Goal: Transaction & Acquisition: Book appointment/travel/reservation

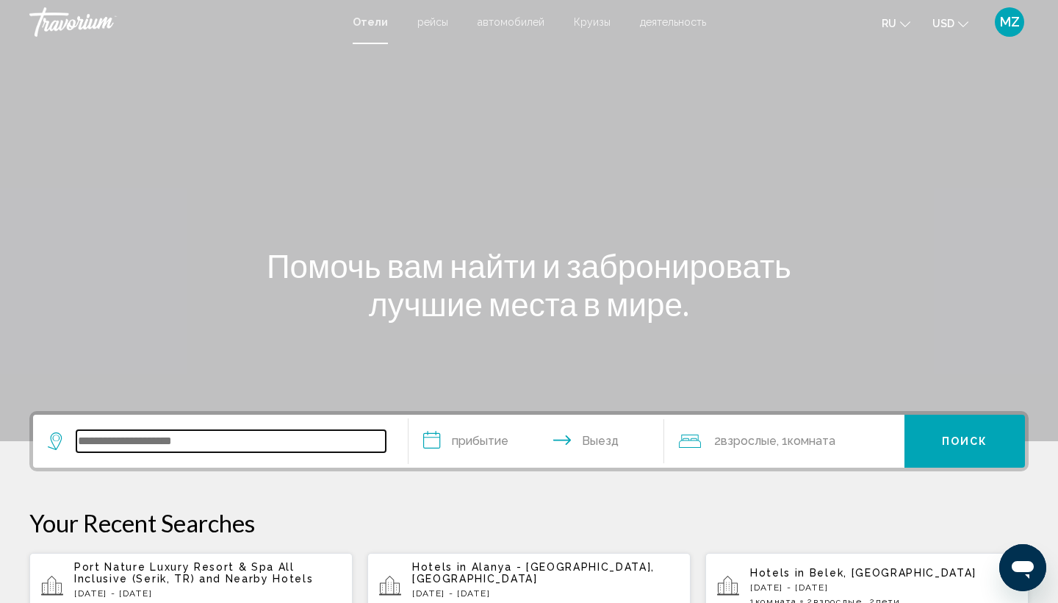
click at [193, 443] on input "Search widget" at bounding box center [230, 441] width 309 height 22
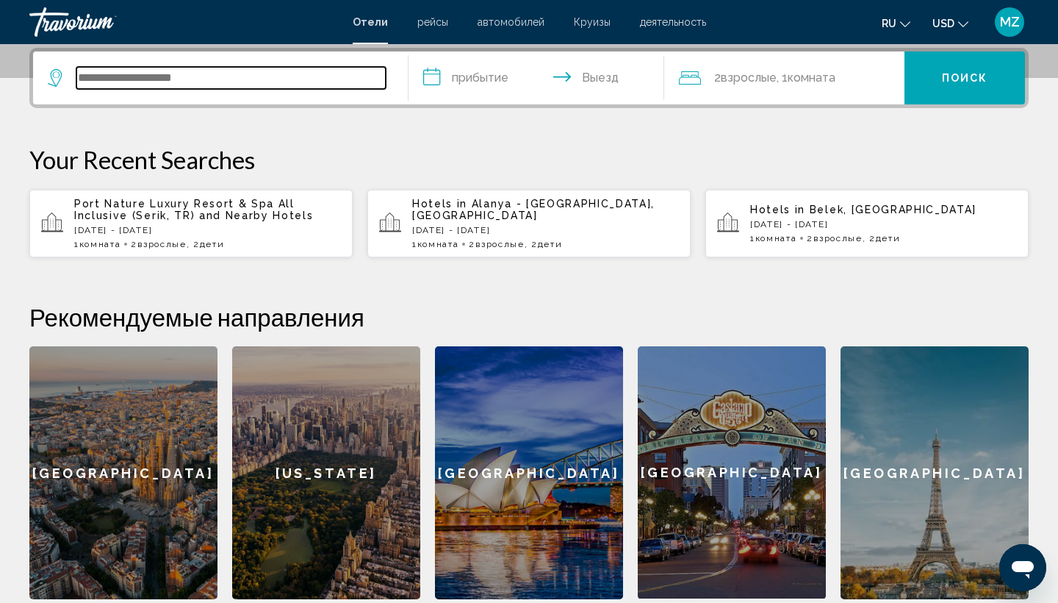
click at [227, 77] on input "Search widget" at bounding box center [230, 78] width 309 height 22
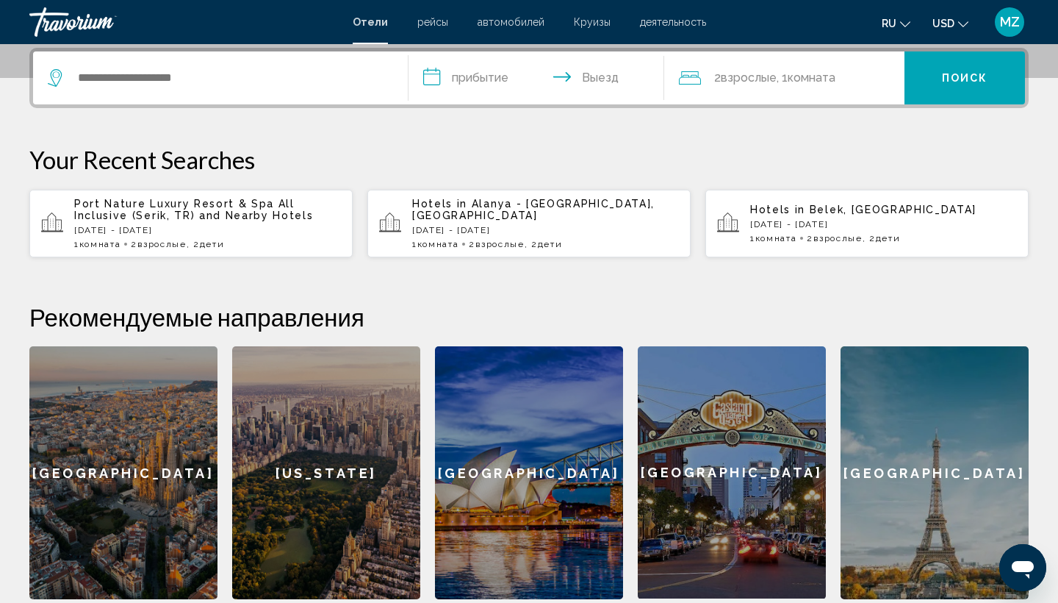
click at [761, 126] on div "**********" at bounding box center [529, 323] width 1058 height 551
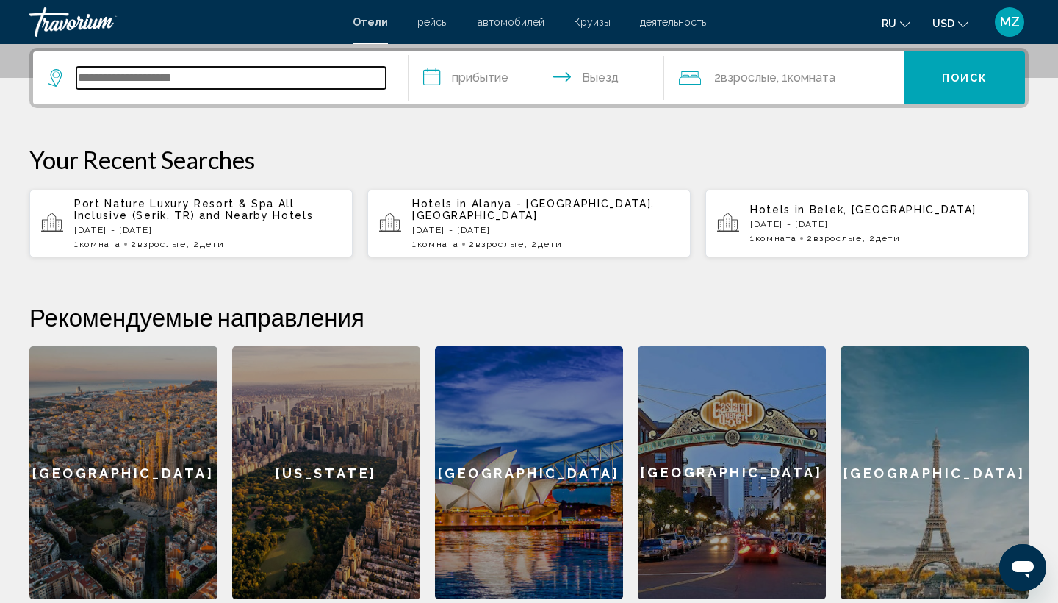
click at [314, 71] on input "Search widget" at bounding box center [230, 78] width 309 height 22
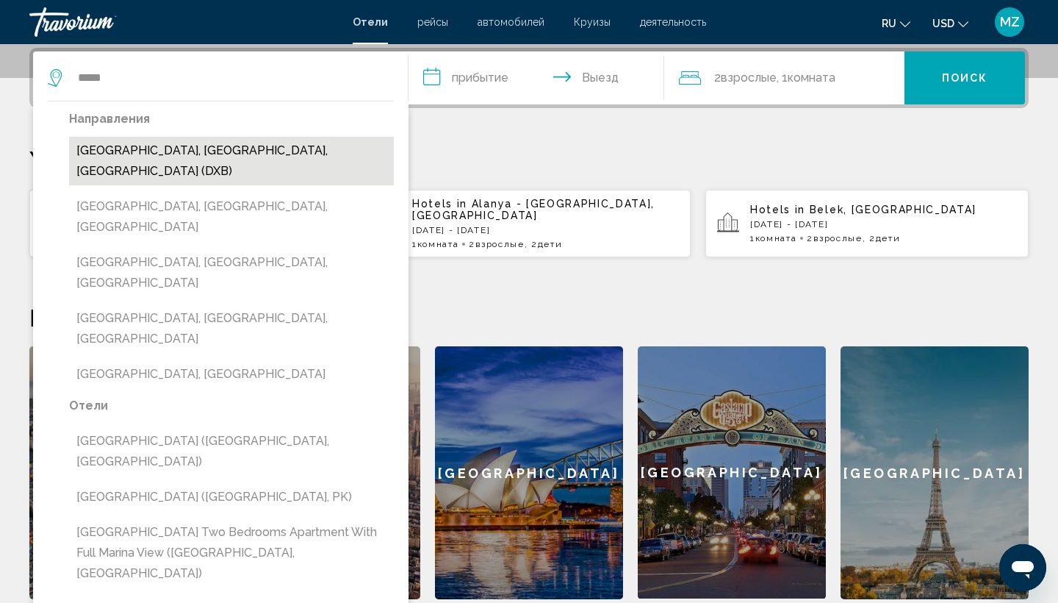
click at [303, 145] on button "Dubai, Dubai Emirate, United Arab Emirates (DXB)" at bounding box center [231, 161] width 325 height 48
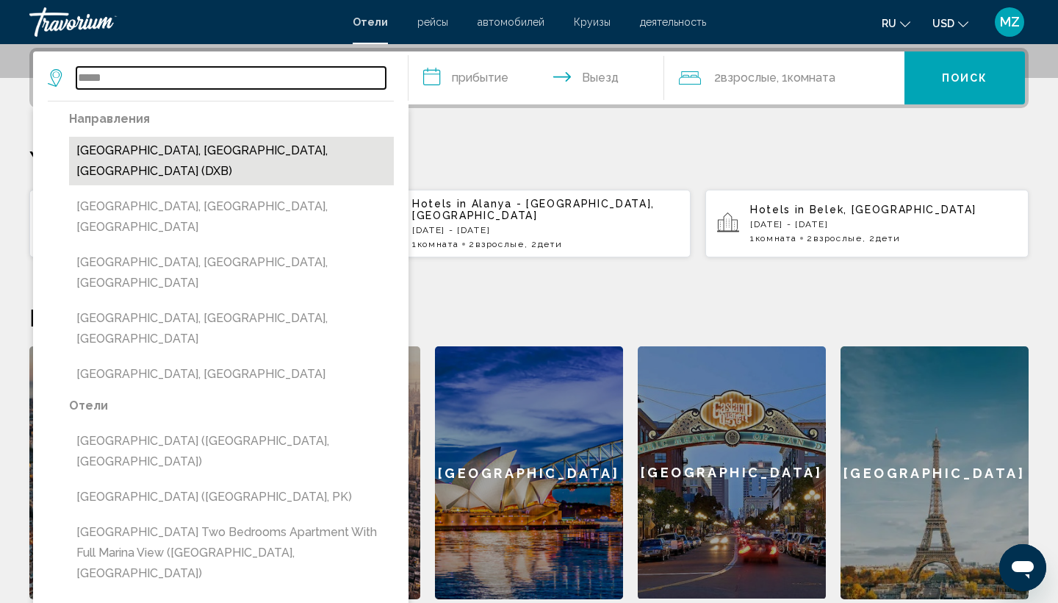
type input "**********"
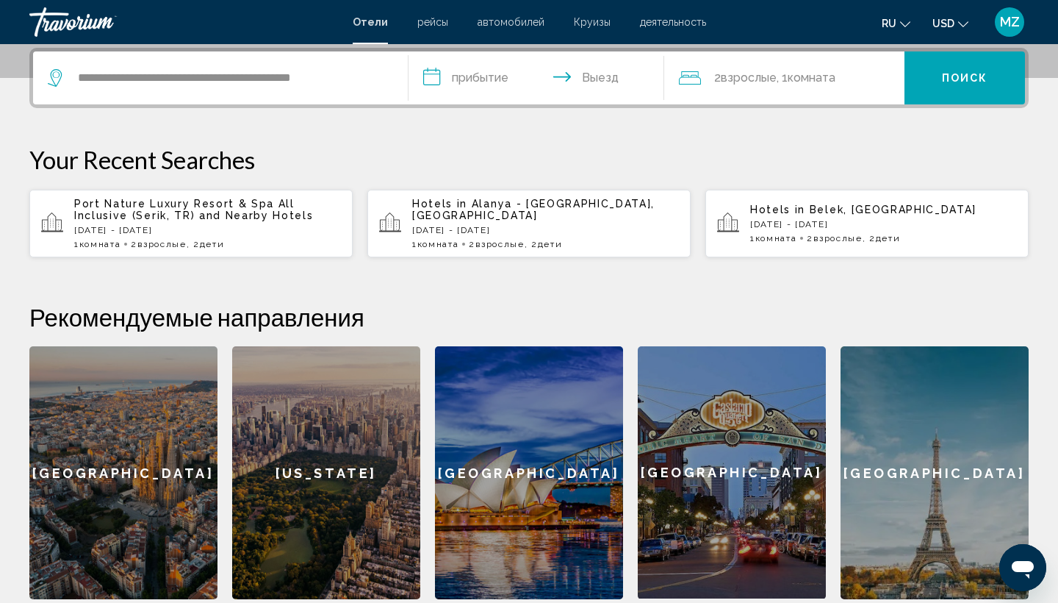
click at [472, 74] on input "**********" at bounding box center [540, 79] width 262 height 57
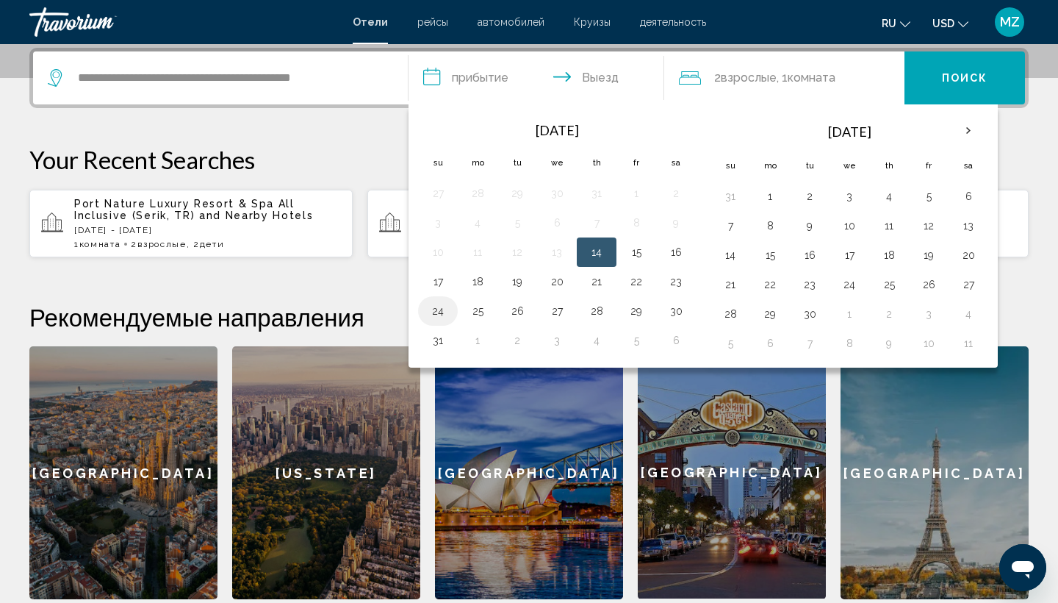
click at [438, 312] on button "24" at bounding box center [438, 311] width 24 height 21
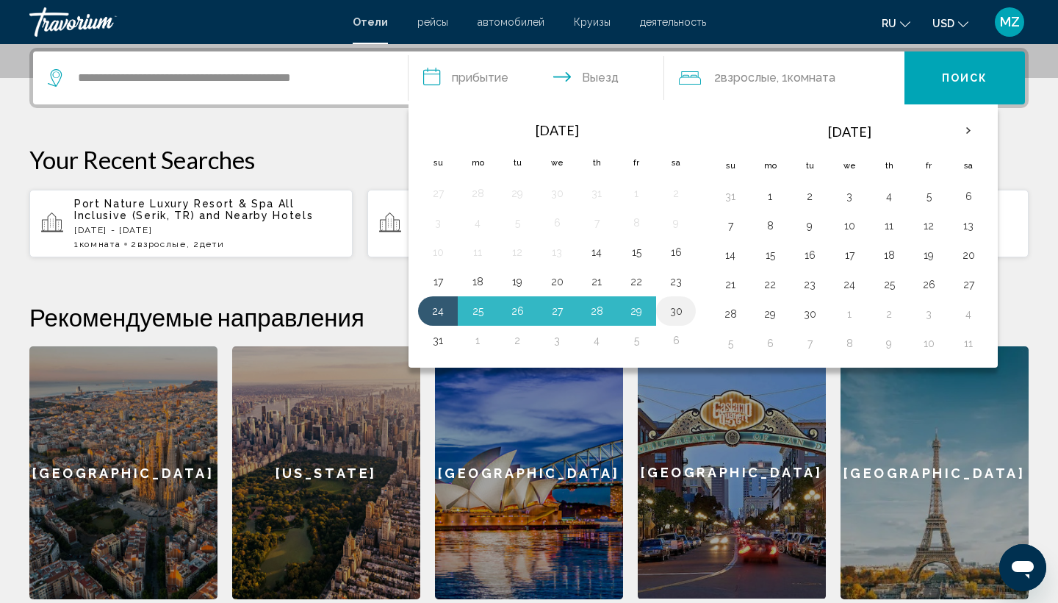
click at [679, 310] on button "30" at bounding box center [676, 311] width 24 height 21
type input "**********"
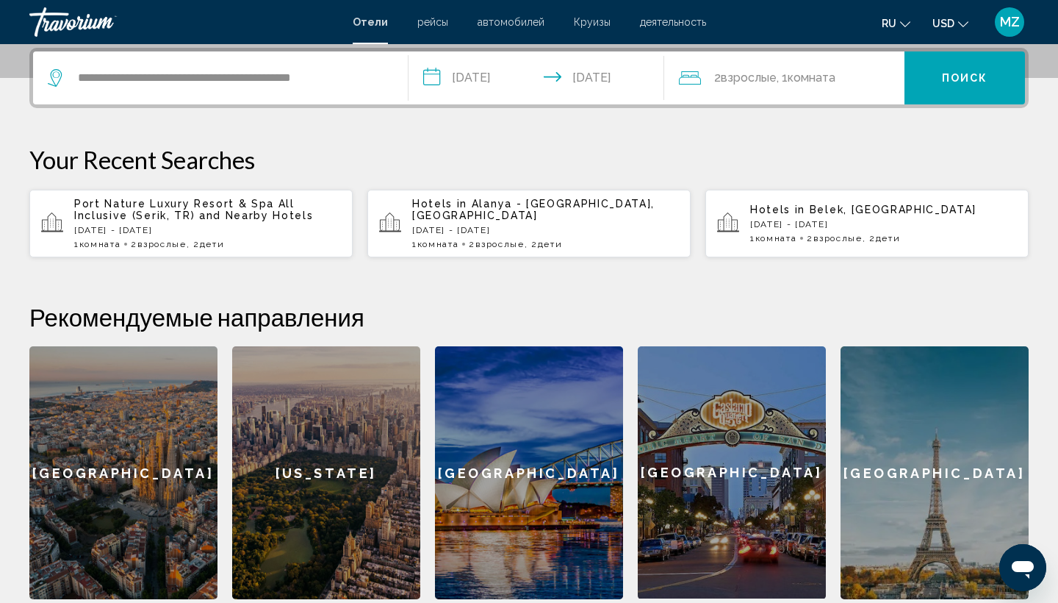
click at [788, 75] on span ", 1 Комната номера" at bounding box center [806, 78] width 59 height 21
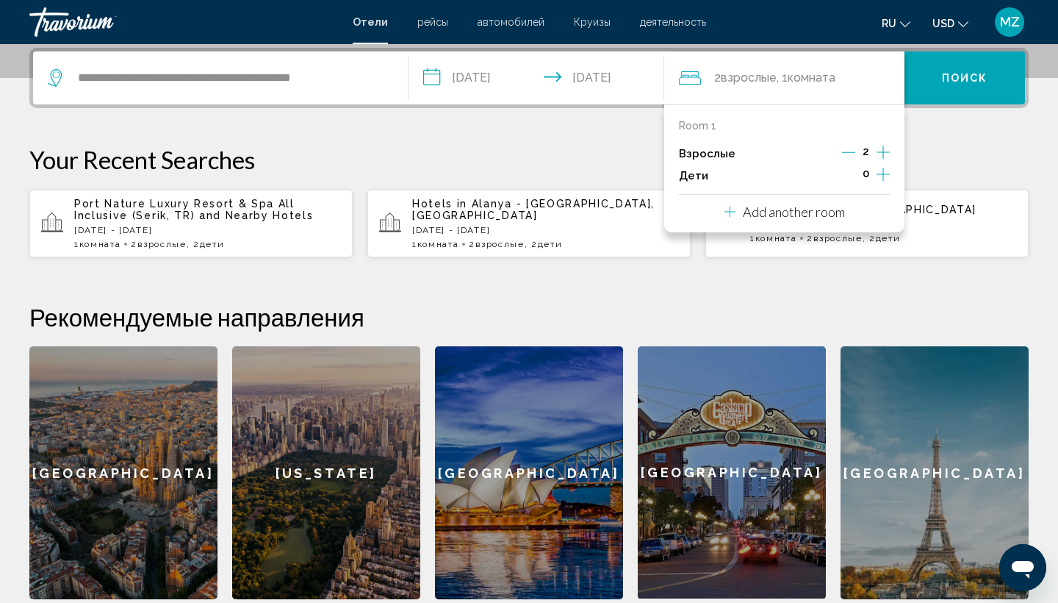
click at [885, 151] on icon "Increment adults" at bounding box center [883, 152] width 13 height 18
click at [849, 154] on icon "Decrement adults" at bounding box center [848, 151] width 13 height 13
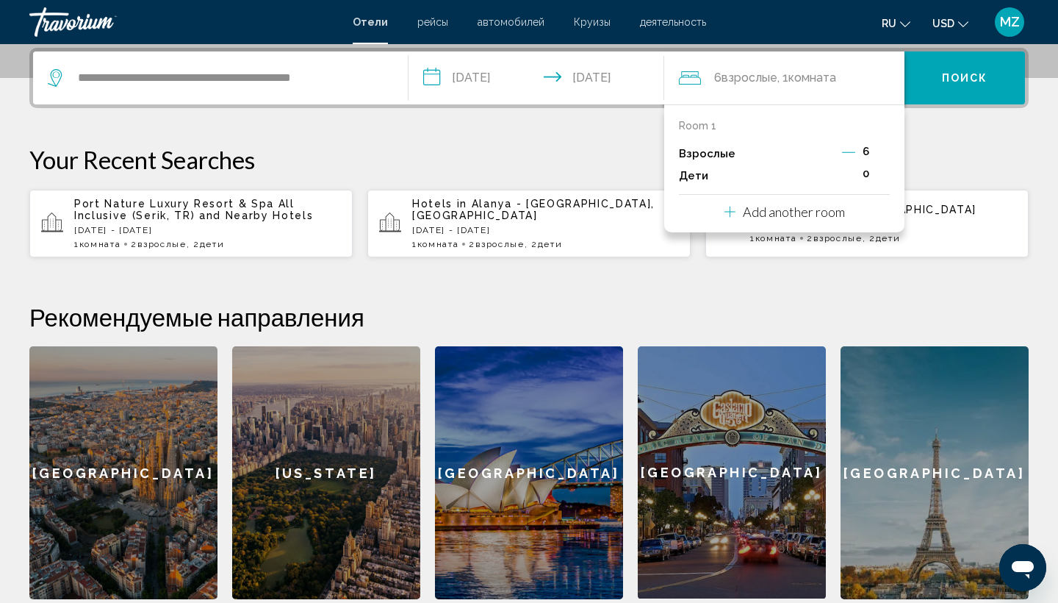
click at [849, 154] on icon "Decrement adults" at bounding box center [848, 151] width 13 height 13
click at [849, 154] on icon "Decrement adults" at bounding box center [847, 151] width 13 height 13
click at [849, 154] on icon "Decrement adults" at bounding box center [849, 151] width 13 height 13
click at [849, 154] on icon "Decrement adults" at bounding box center [848, 151] width 13 height 13
click at [886, 154] on icon "Increment adults" at bounding box center [883, 152] width 13 height 18
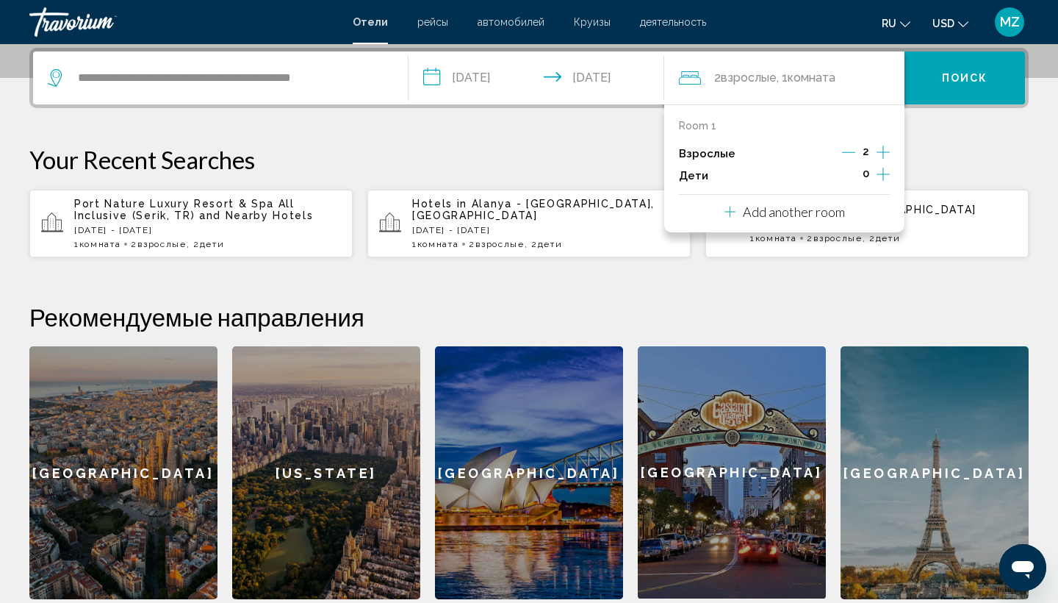
click at [886, 154] on icon "Increment adults" at bounding box center [883, 152] width 13 height 18
click at [852, 154] on icon "Decrement adults" at bounding box center [849, 151] width 13 height 13
click at [888, 177] on icon "Increment children" at bounding box center [883, 174] width 13 height 13
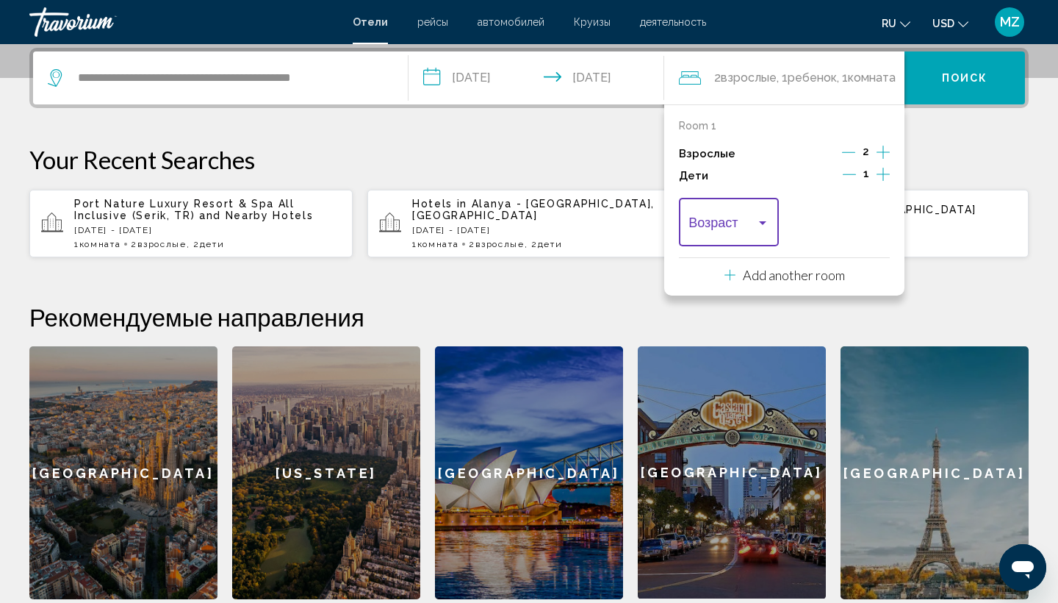
click at [761, 225] on div "Travelers: 2 adults, 1 child" at bounding box center [762, 223] width 7 height 4
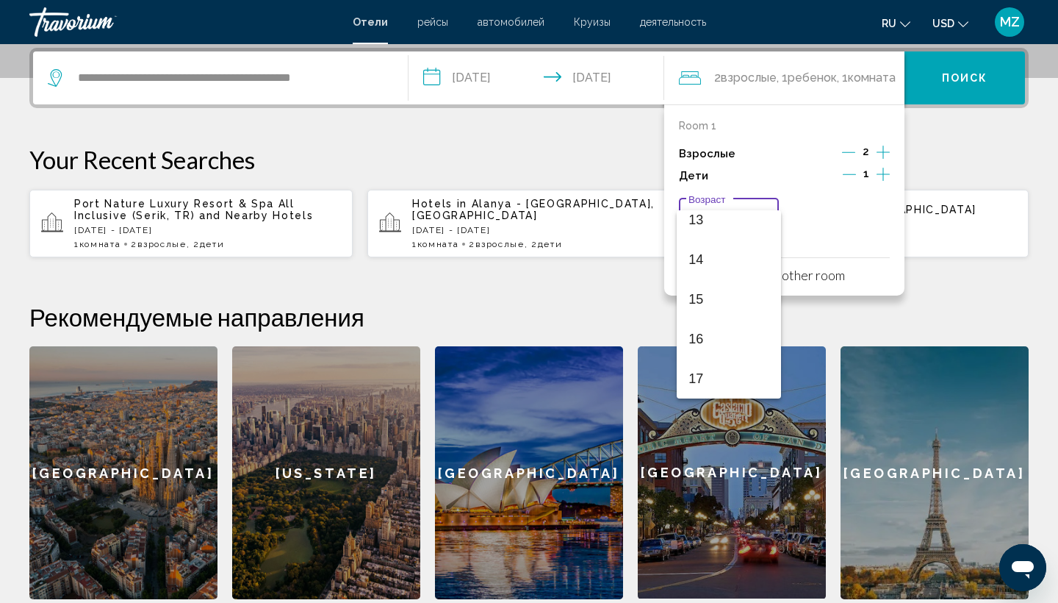
scroll to position [526, 0]
click at [835, 220] on div at bounding box center [529, 301] width 1058 height 603
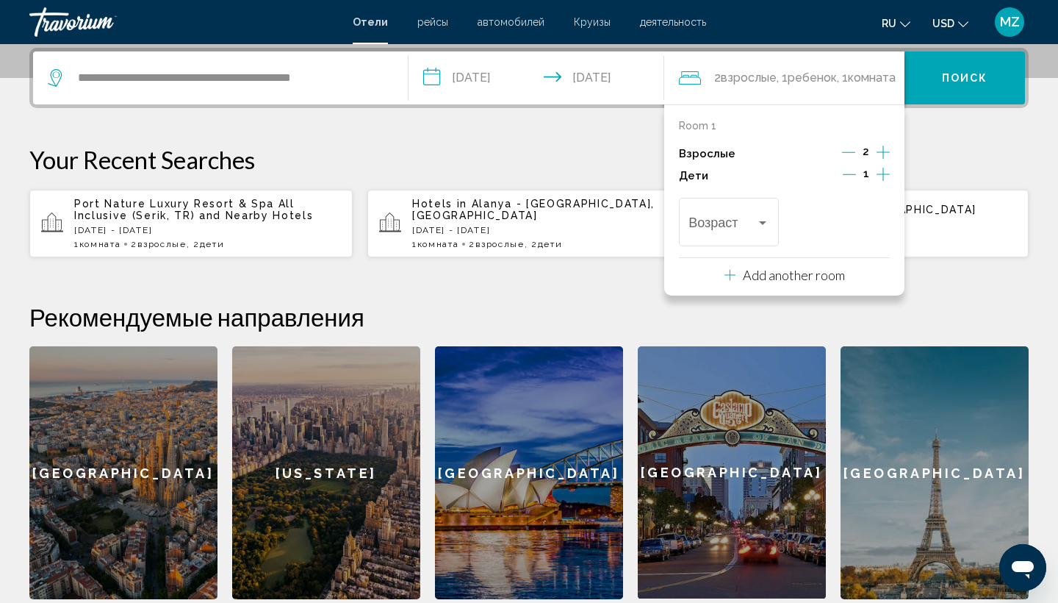
click at [847, 174] on icon "Decrement children" at bounding box center [849, 174] width 13 height 13
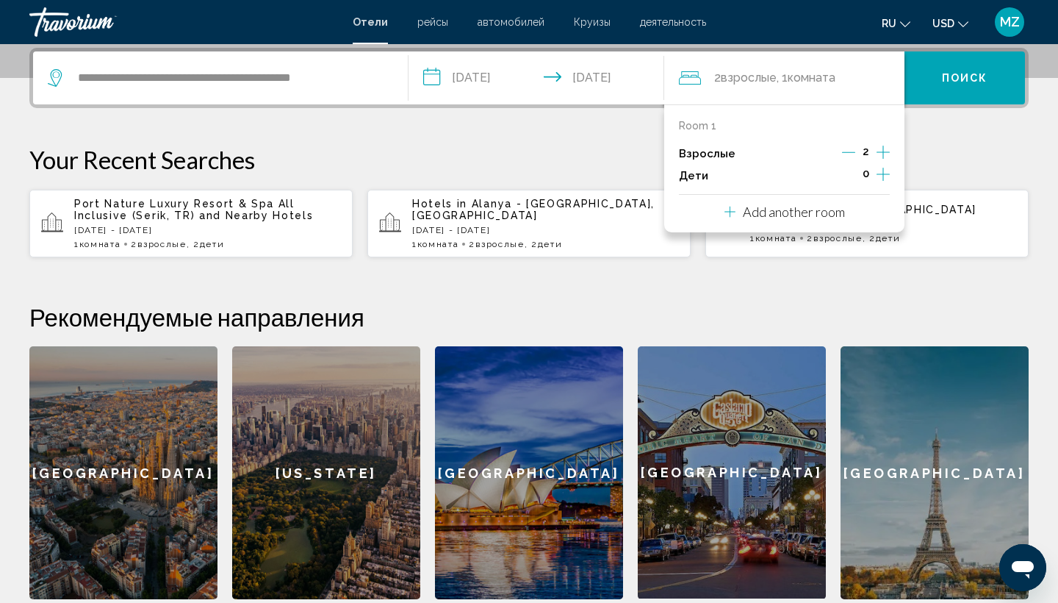
click at [835, 218] on p "Add another room" at bounding box center [794, 212] width 102 height 16
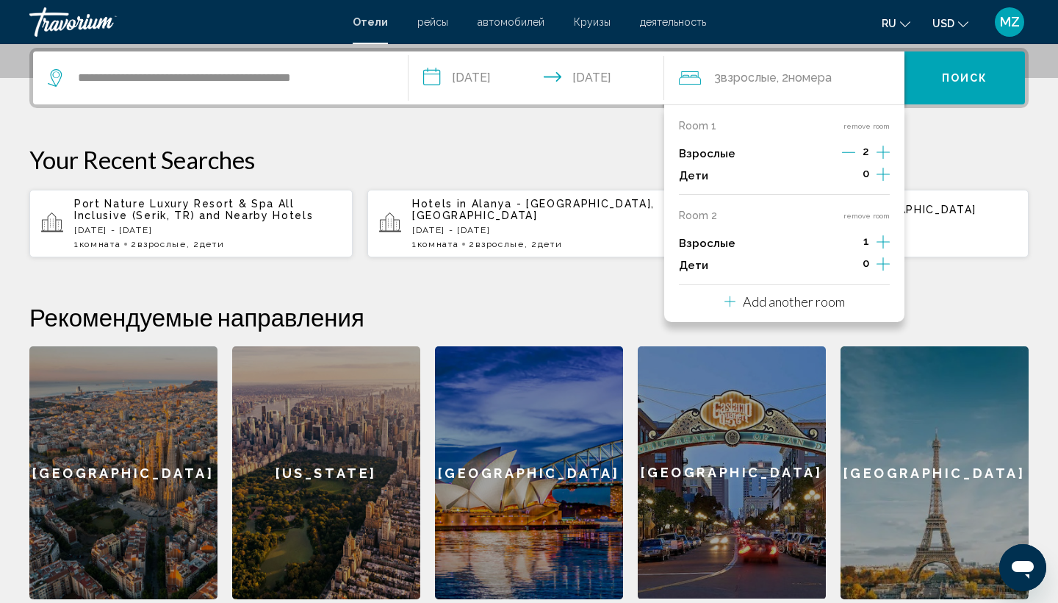
click at [833, 307] on p "Add another room" at bounding box center [794, 301] width 102 height 16
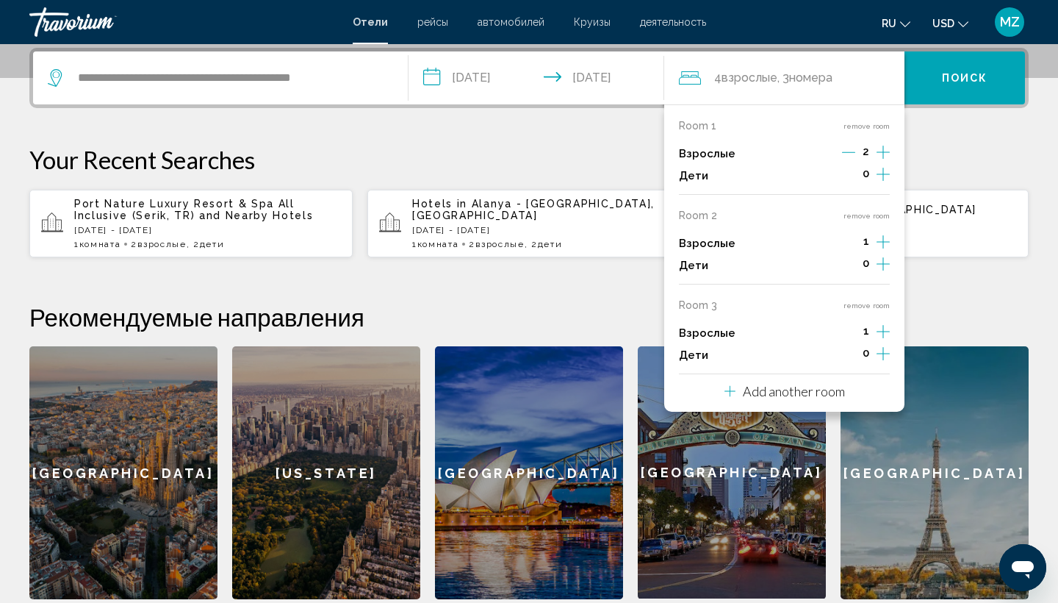
click at [810, 399] on p "Add another room" at bounding box center [794, 391] width 102 height 16
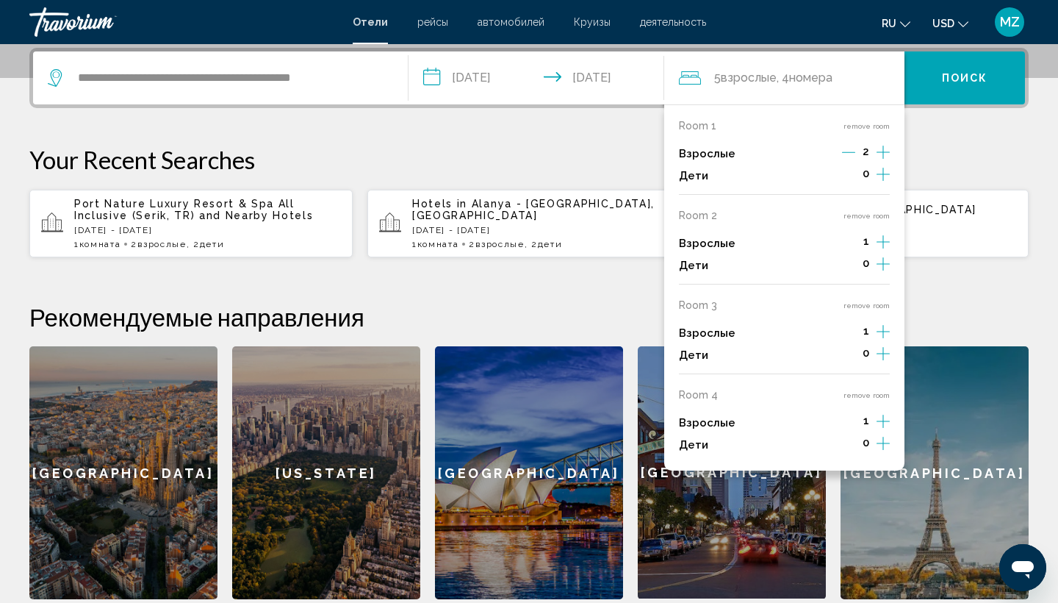
click at [857, 400] on button "remove room" at bounding box center [867, 395] width 46 height 10
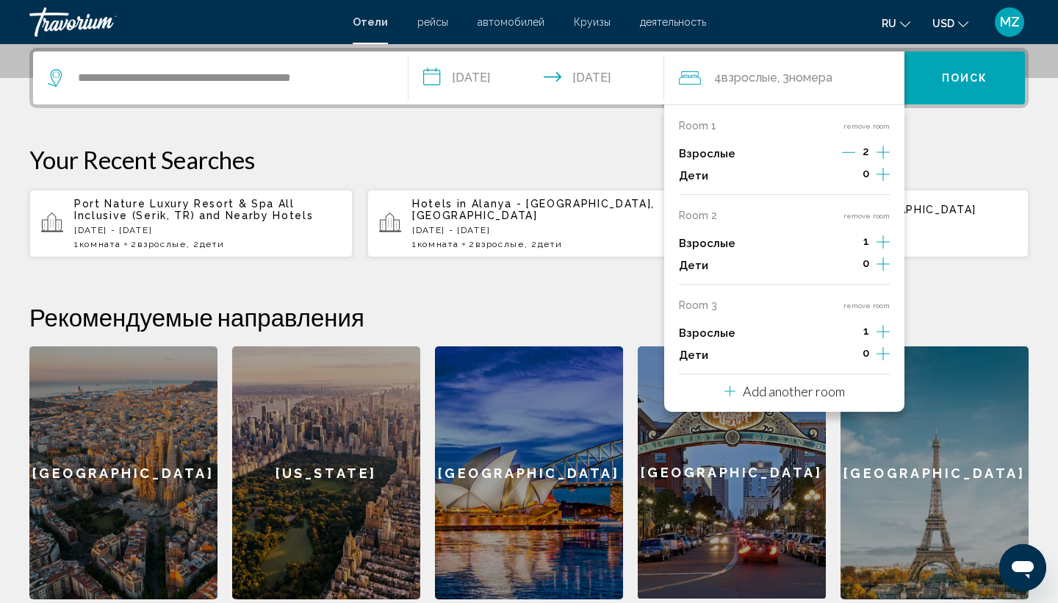
click at [867, 310] on button "remove room" at bounding box center [867, 306] width 46 height 10
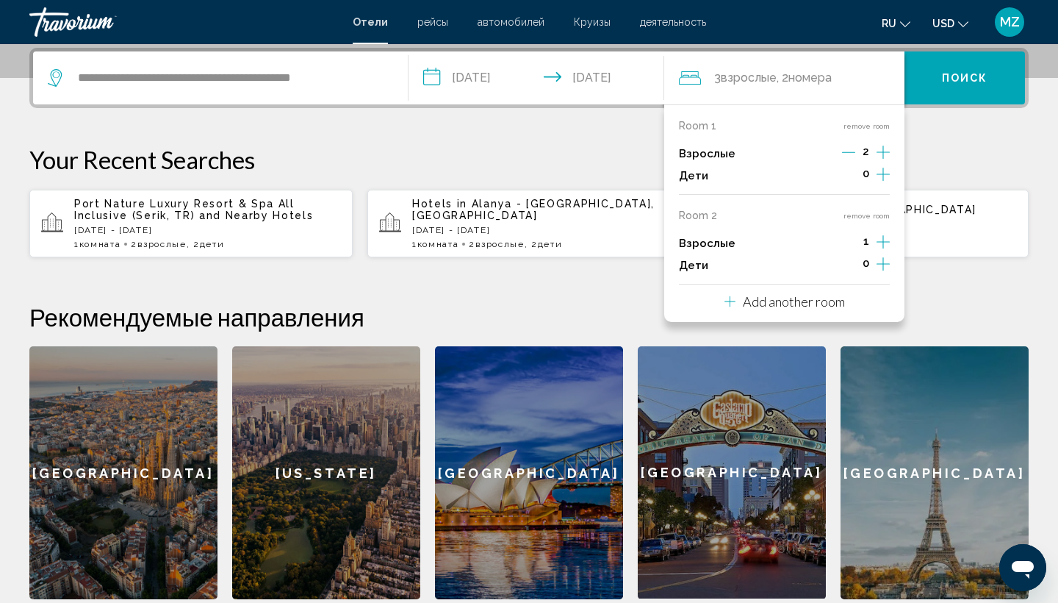
click at [874, 220] on button "remove room" at bounding box center [867, 216] width 46 height 10
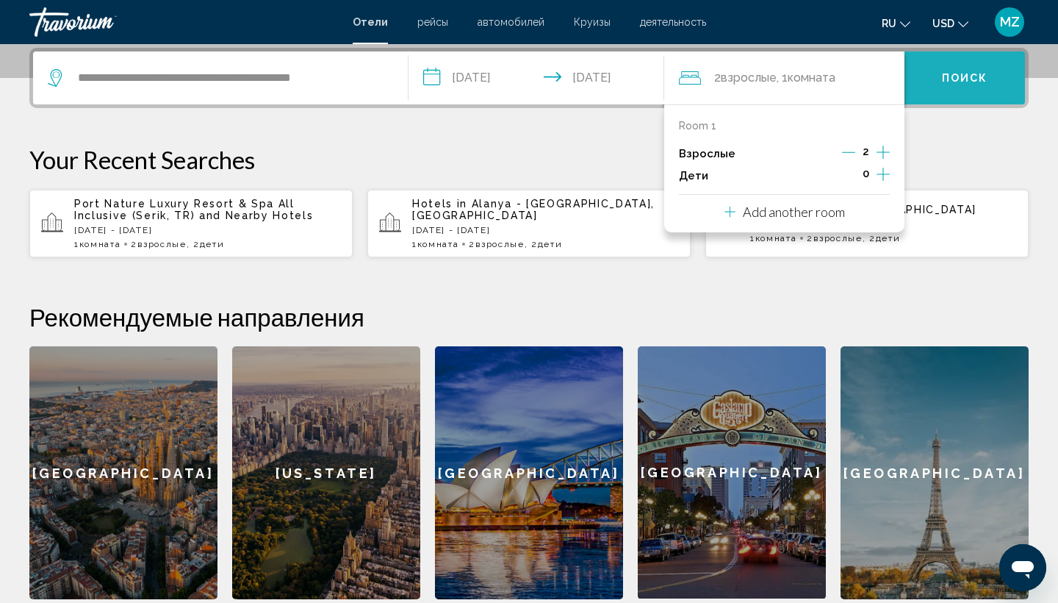
click at [951, 75] on span "Поиск" at bounding box center [965, 79] width 46 height 12
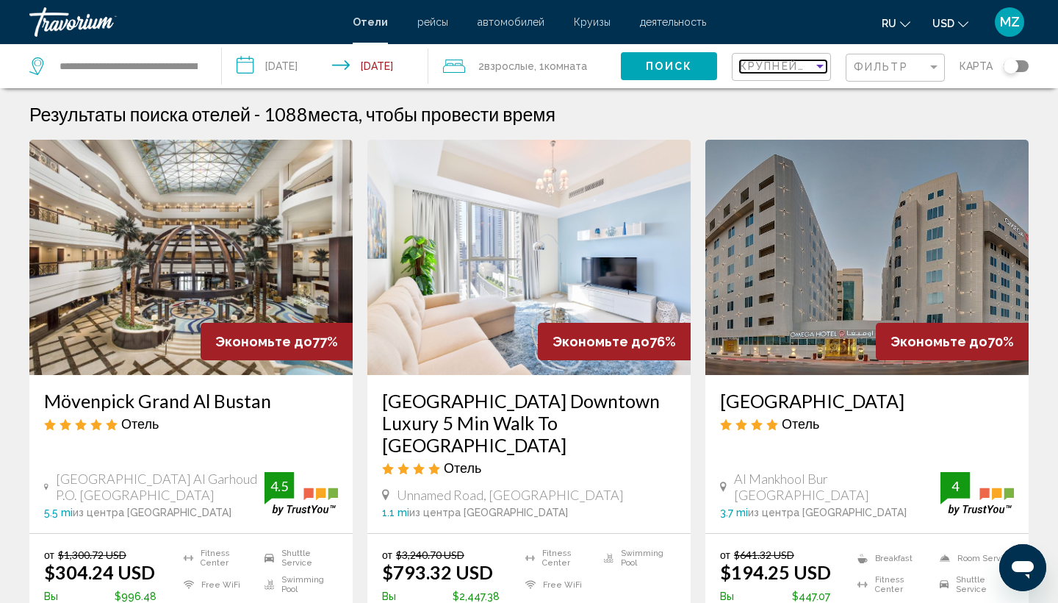
click at [824, 65] on div "Sort by" at bounding box center [819, 66] width 13 height 12
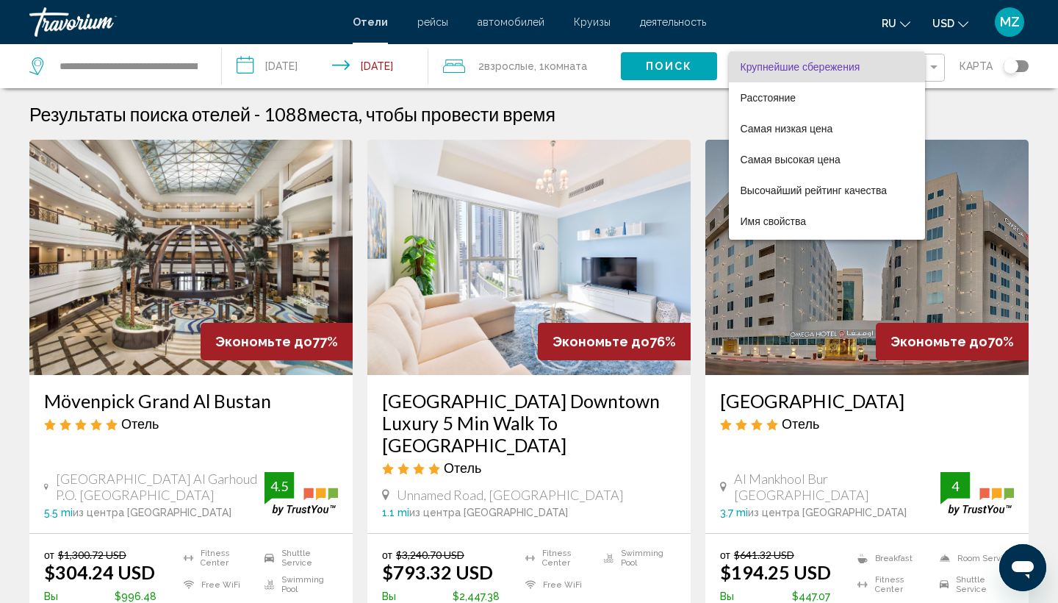
click at [929, 104] on div at bounding box center [529, 301] width 1058 height 603
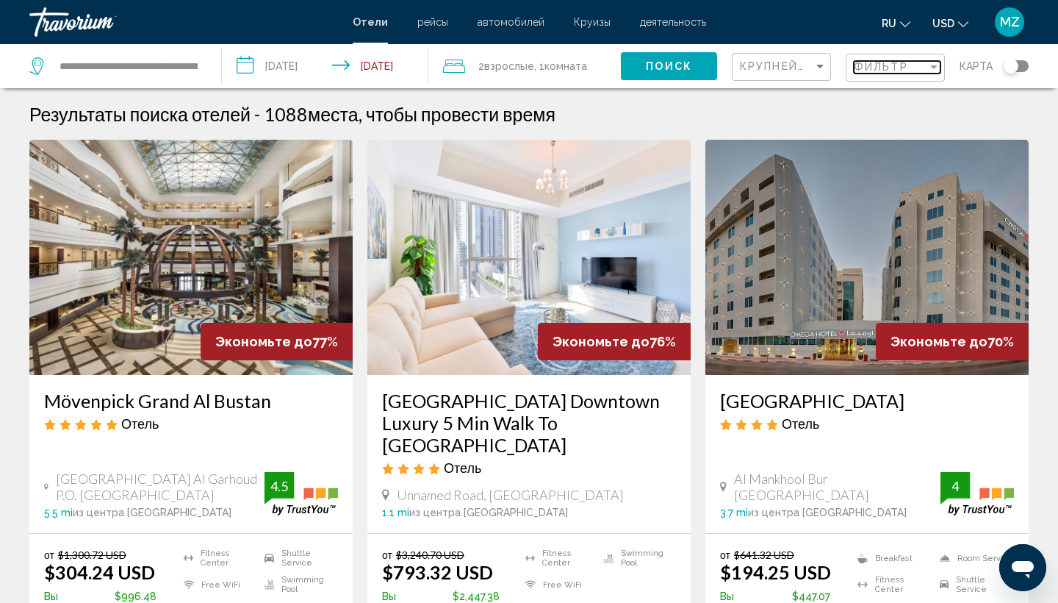
click at [935, 68] on div "Filter" at bounding box center [933, 67] width 7 height 4
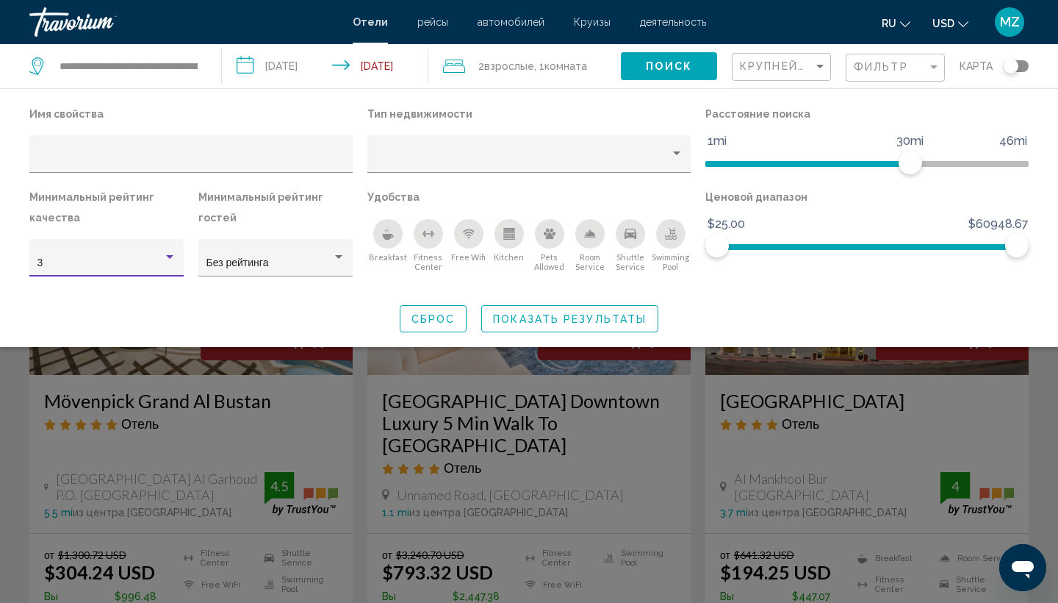
click at [176, 265] on div "3" at bounding box center [106, 263] width 139 height 12
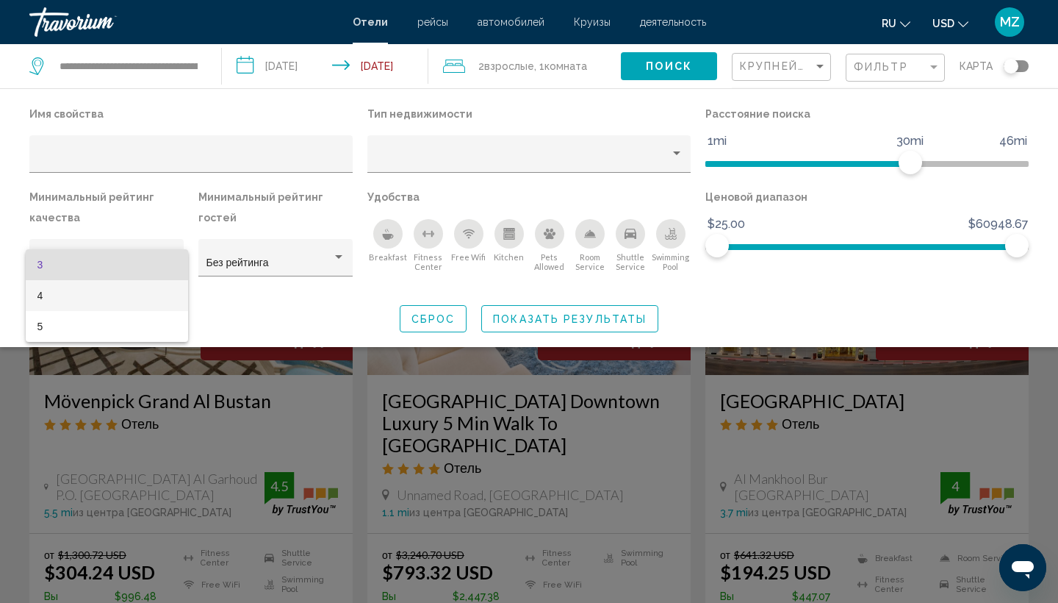
click at [171, 296] on span "4" at bounding box center [106, 295] width 139 height 31
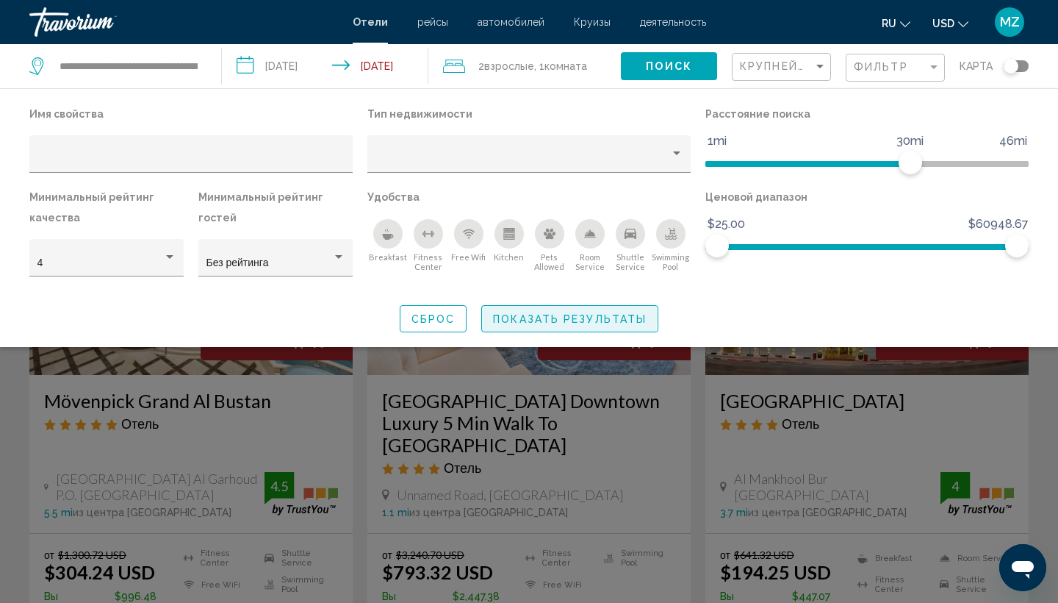
click at [517, 317] on span "Показать результаты" at bounding box center [570, 319] width 154 height 12
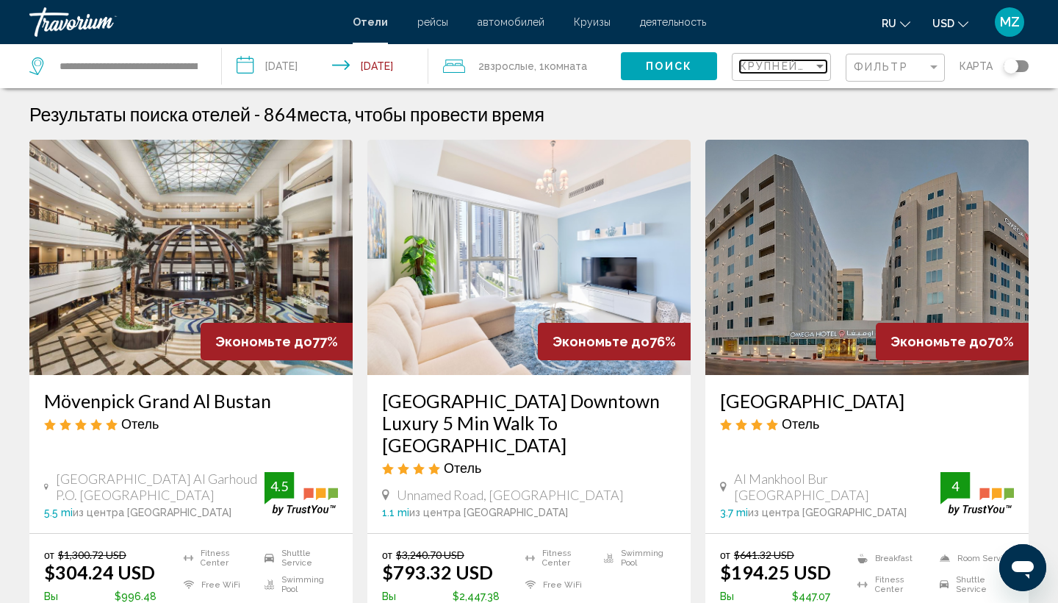
click at [822, 65] on div "Sort by" at bounding box center [819, 67] width 7 height 4
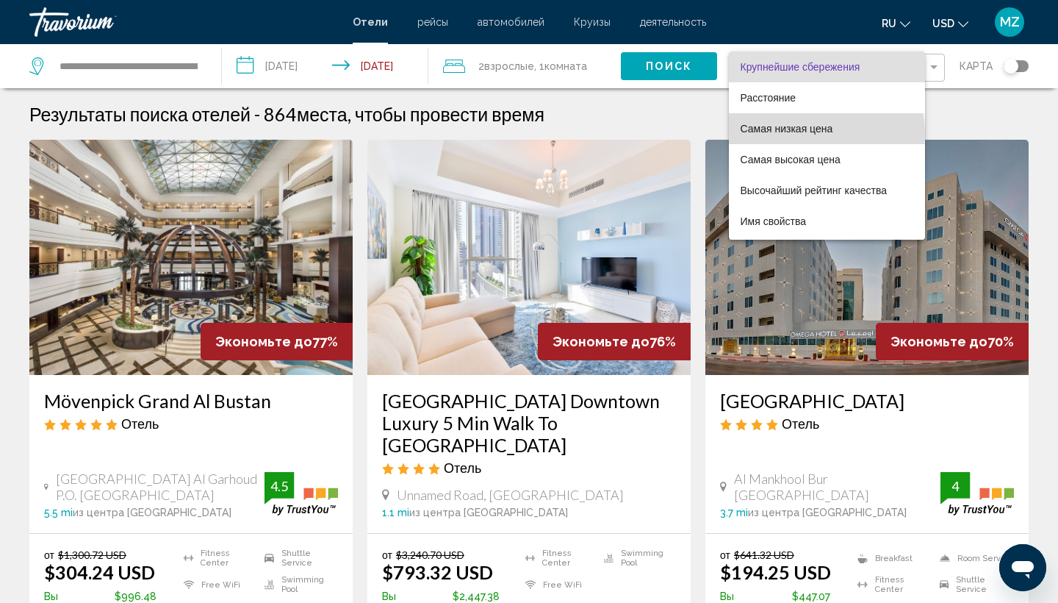
click at [816, 134] on span "Самая низкая цена" at bounding box center [787, 129] width 93 height 12
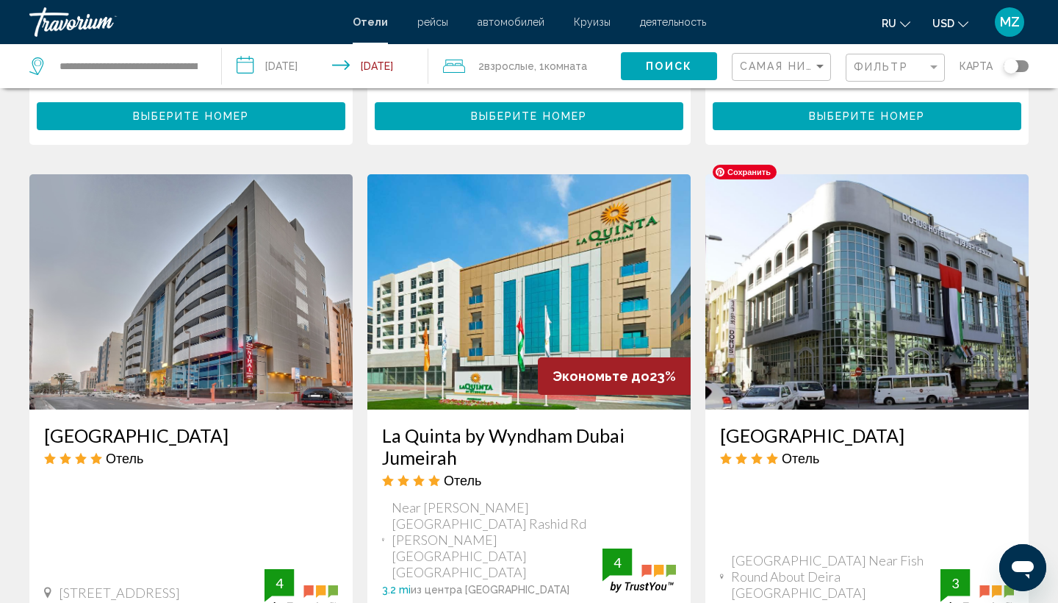
scroll to position [1004, 0]
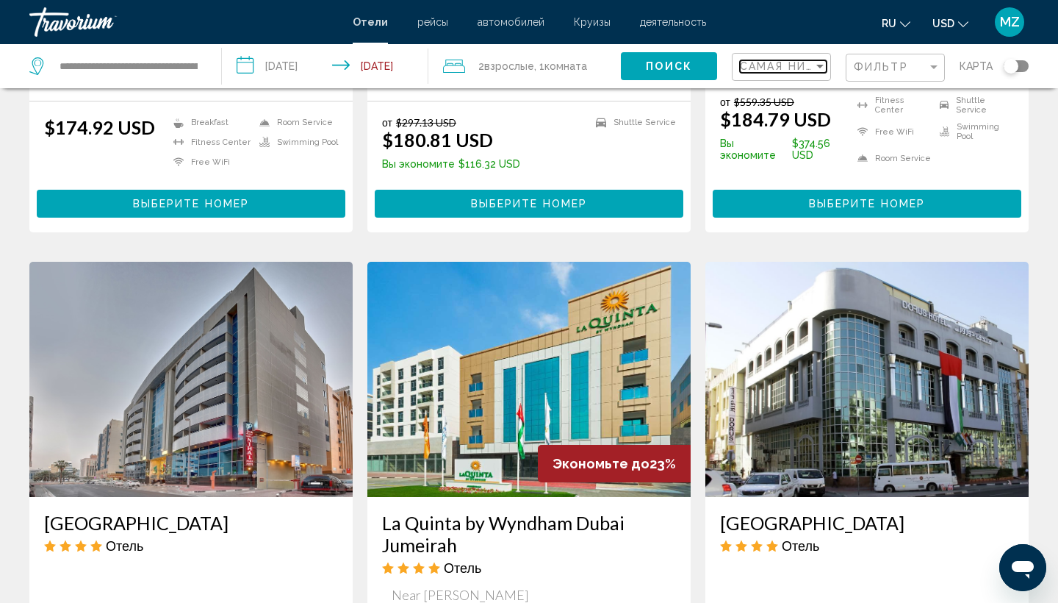
click at [820, 69] on div "Sort by" at bounding box center [819, 66] width 13 height 12
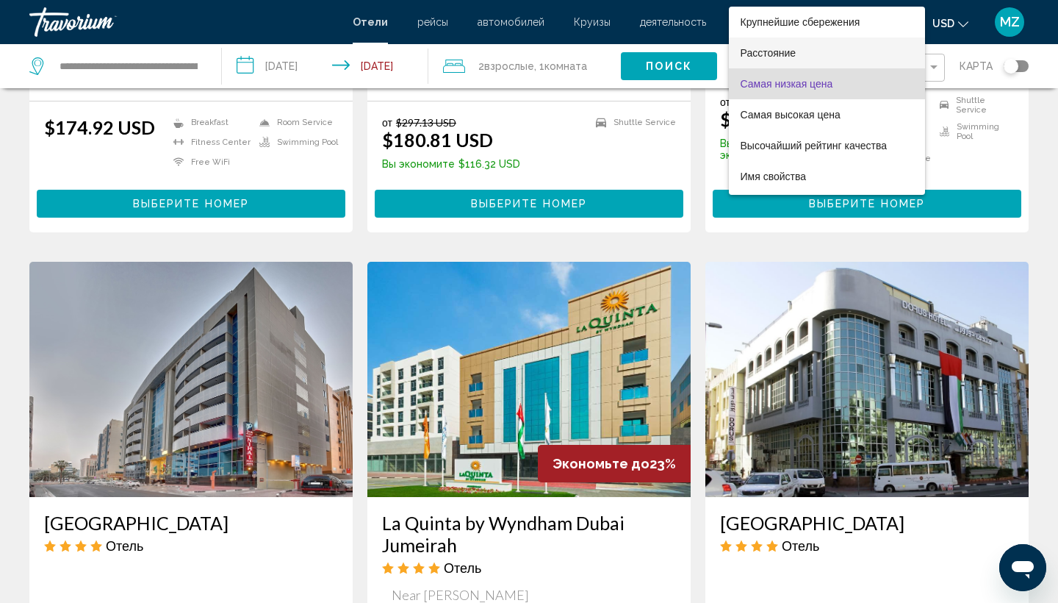
scroll to position [0, 0]
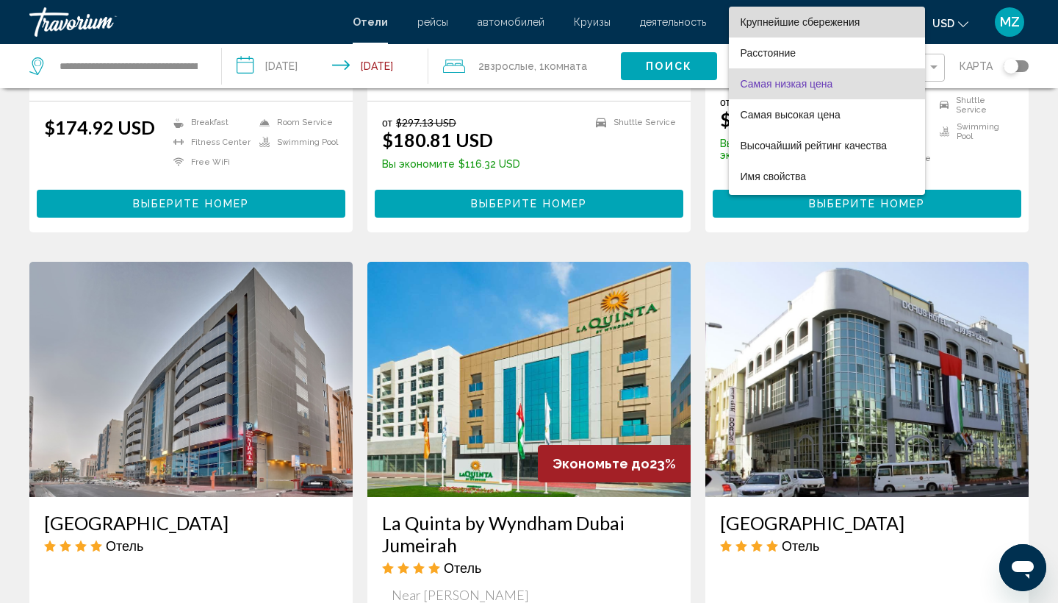
click at [834, 27] on span "Крупнейшие сбережения" at bounding box center [801, 22] width 120 height 12
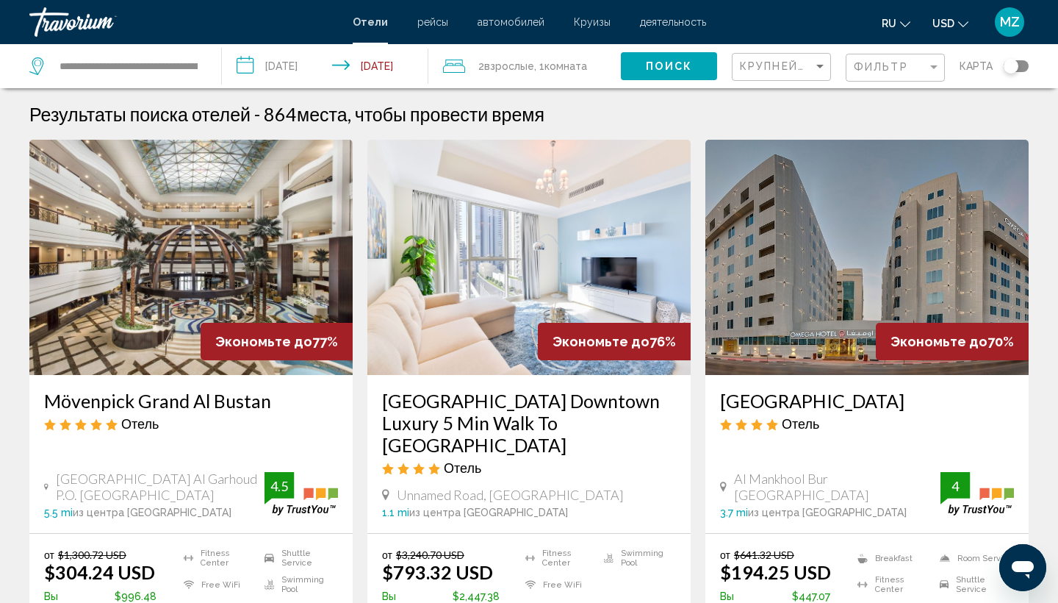
click at [1023, 66] on div "Toggle map" at bounding box center [1016, 66] width 25 height 12
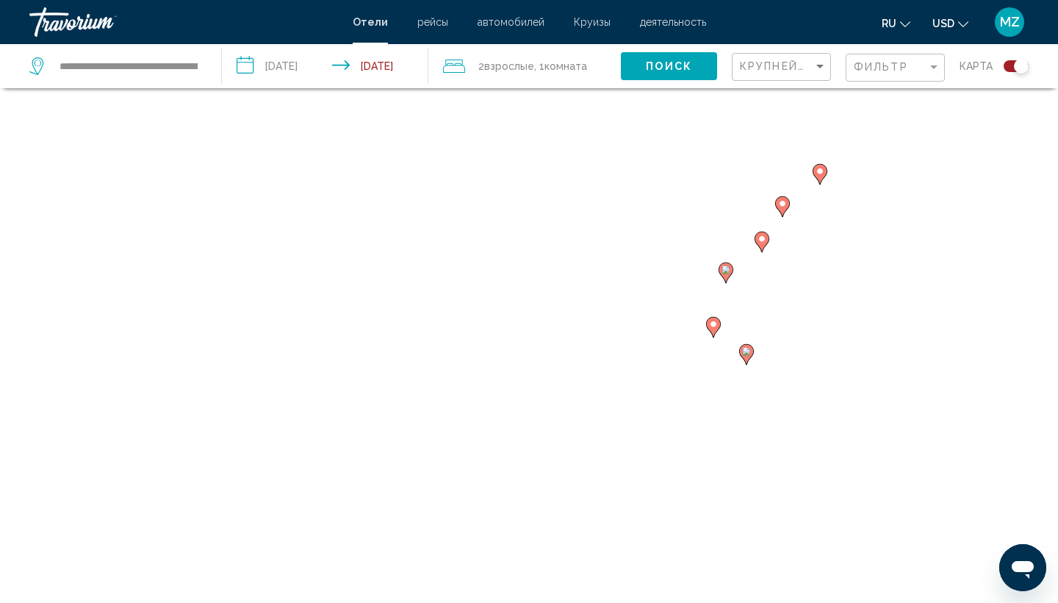
click at [825, 177] on gmp-advanced-marker "Main content" at bounding box center [820, 174] width 15 height 22
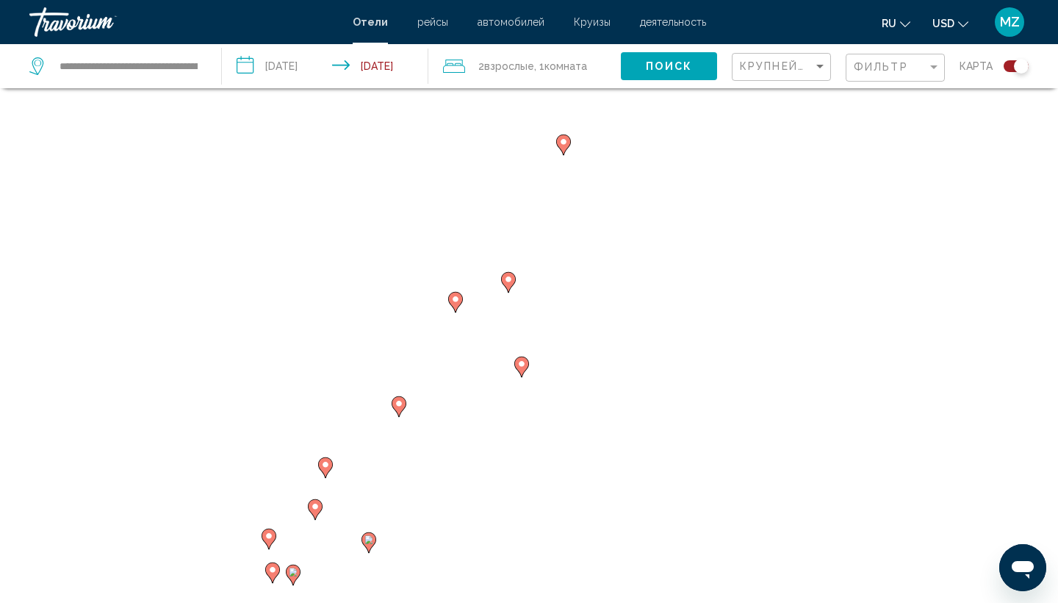
click at [503, 288] on gmp-advanced-marker "Main content" at bounding box center [508, 282] width 15 height 22
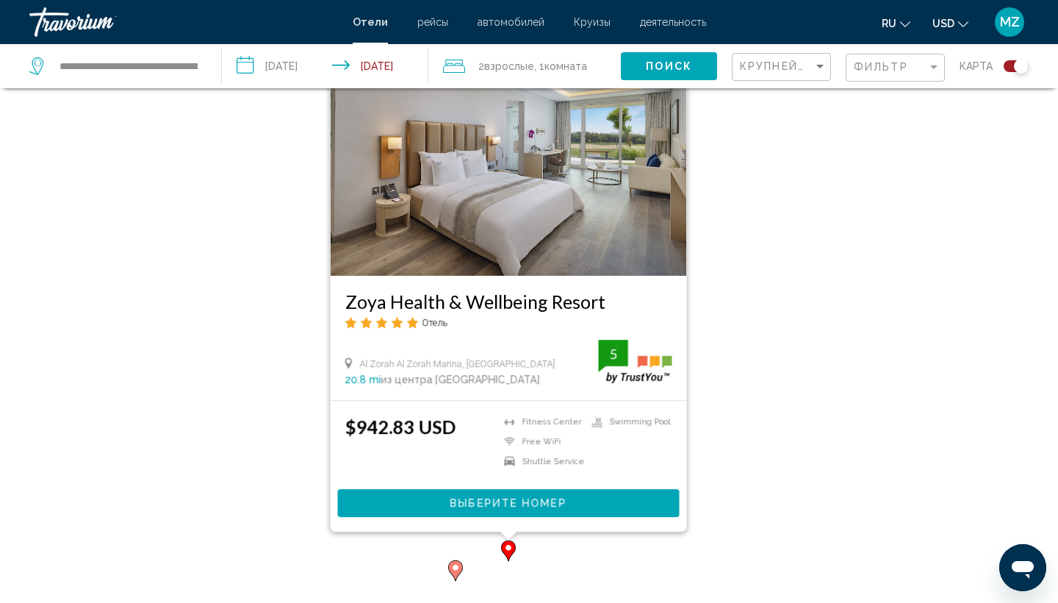
click at [1010, 62] on div "Toggle map" at bounding box center [1016, 66] width 25 height 12
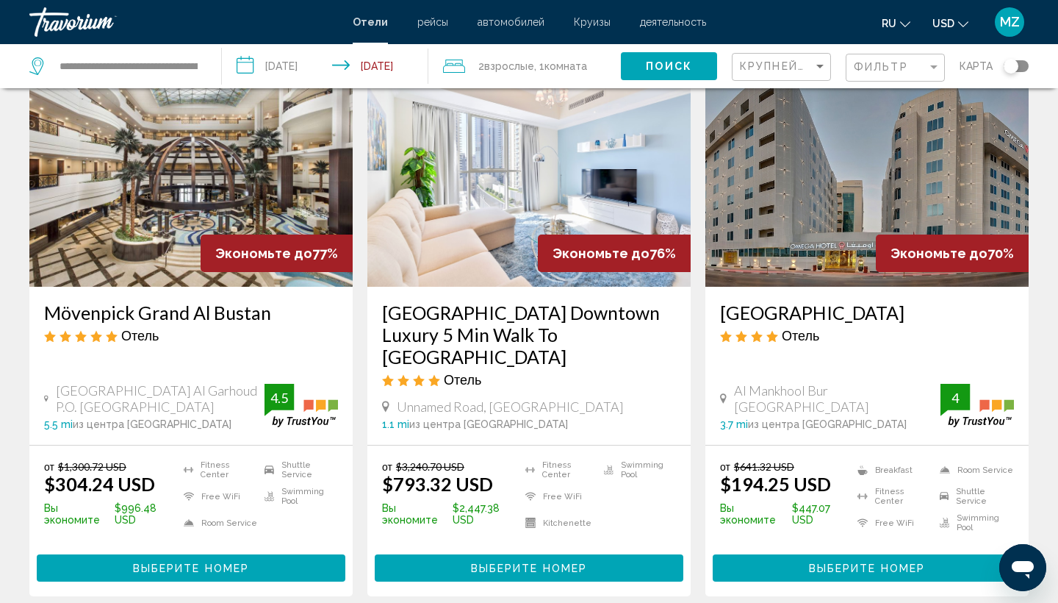
click at [301, 554] on button "Выберите номер" at bounding box center [191, 567] width 309 height 27
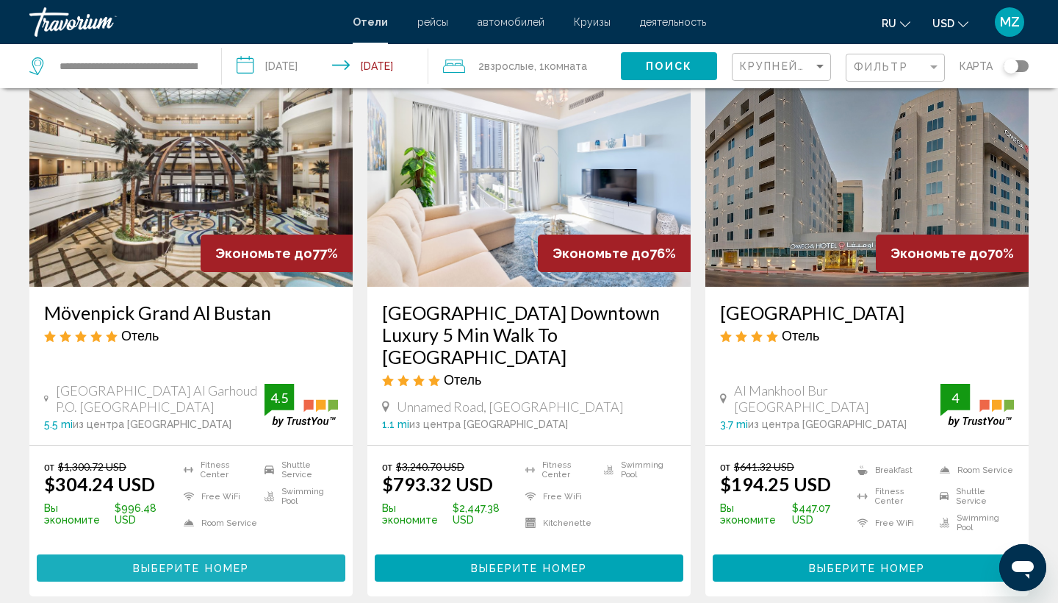
click at [325, 554] on button "Выберите номер" at bounding box center [191, 567] width 309 height 27
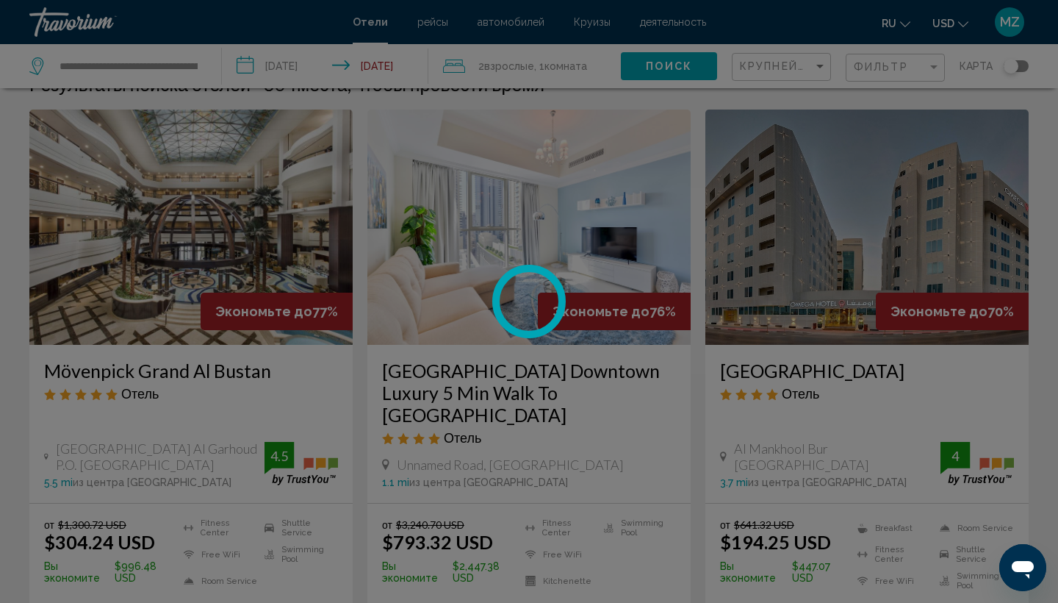
scroll to position [25, 0]
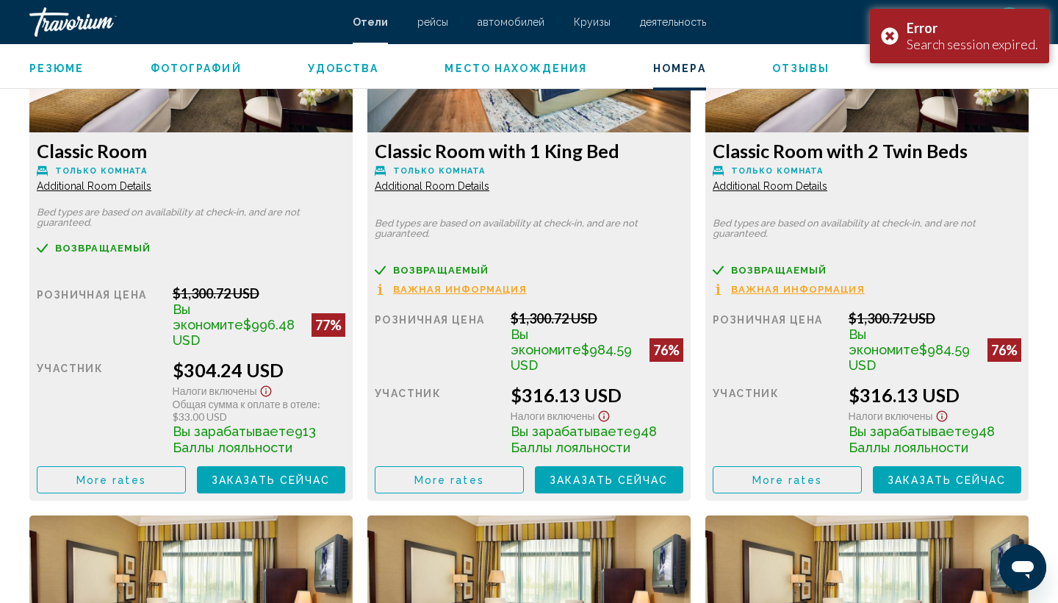
scroll to position [2096, 0]
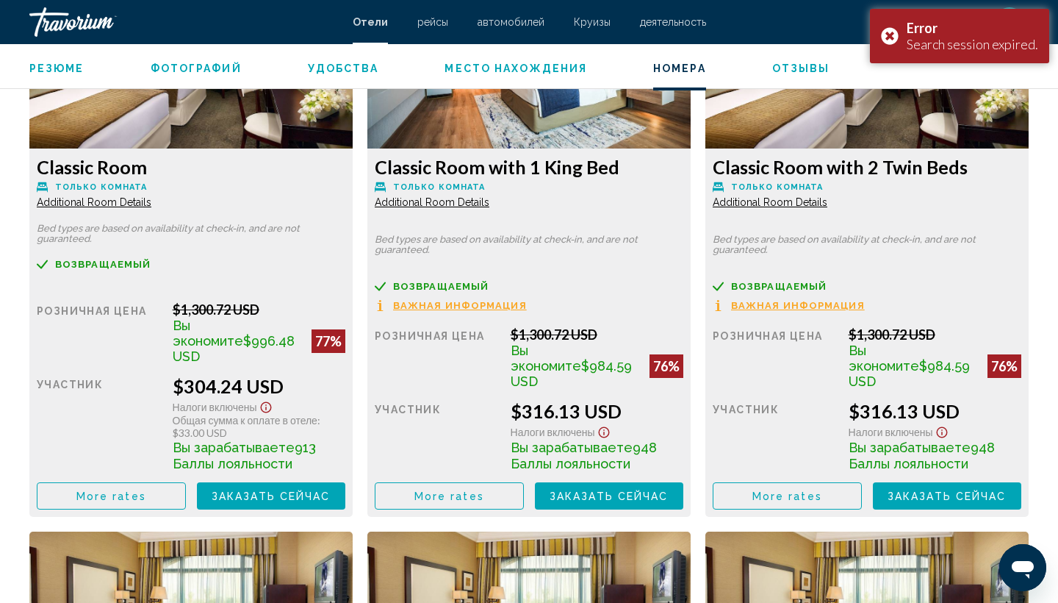
click at [162, 482] on button "More rates" at bounding box center [111, 495] width 149 height 27
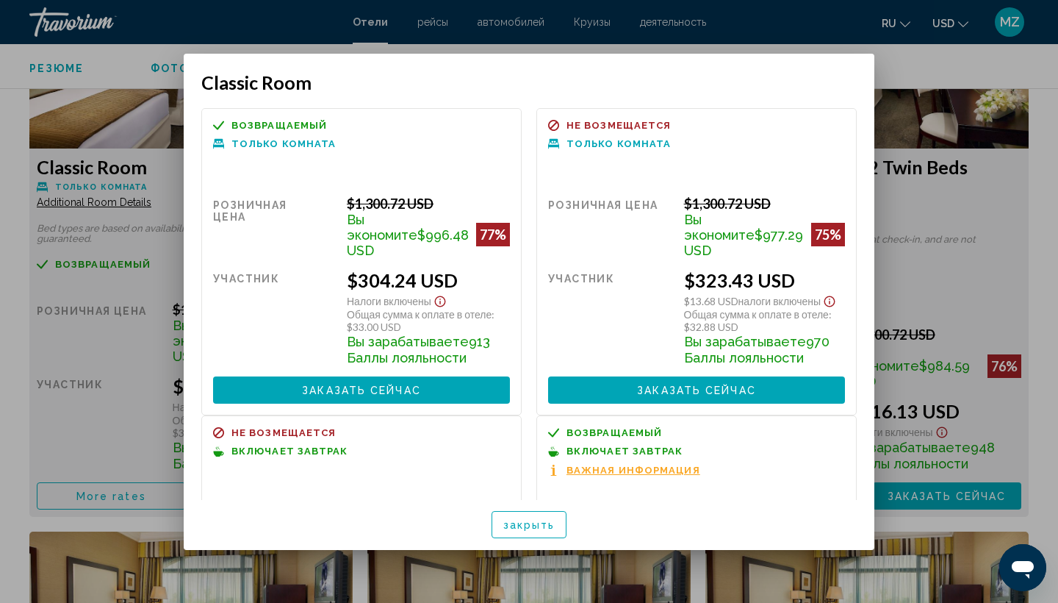
scroll to position [0, 0]
click at [538, 528] on span "закрыть" at bounding box center [529, 525] width 52 height 12
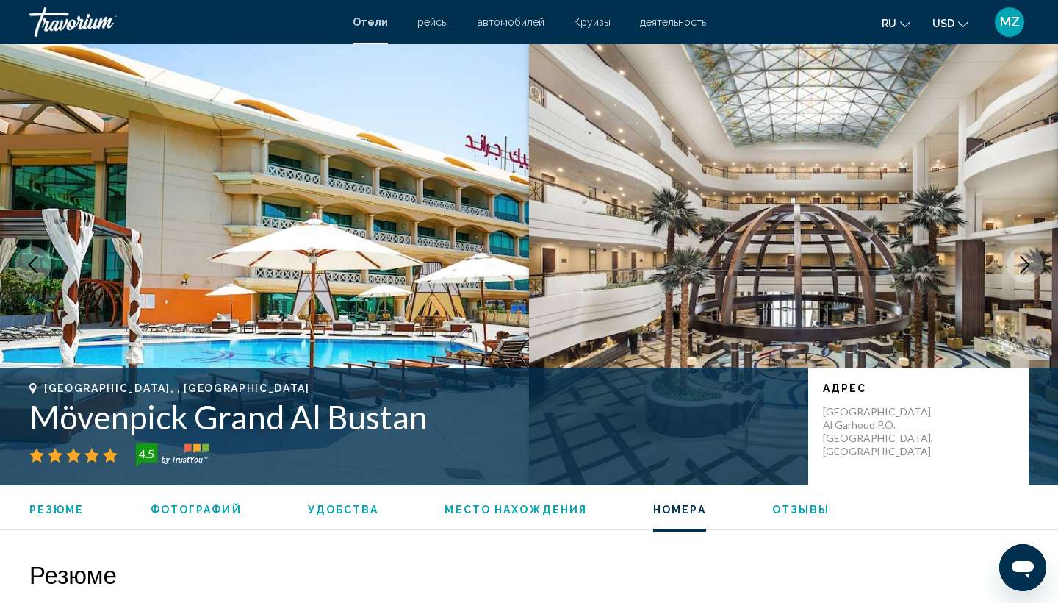
scroll to position [2096, 0]
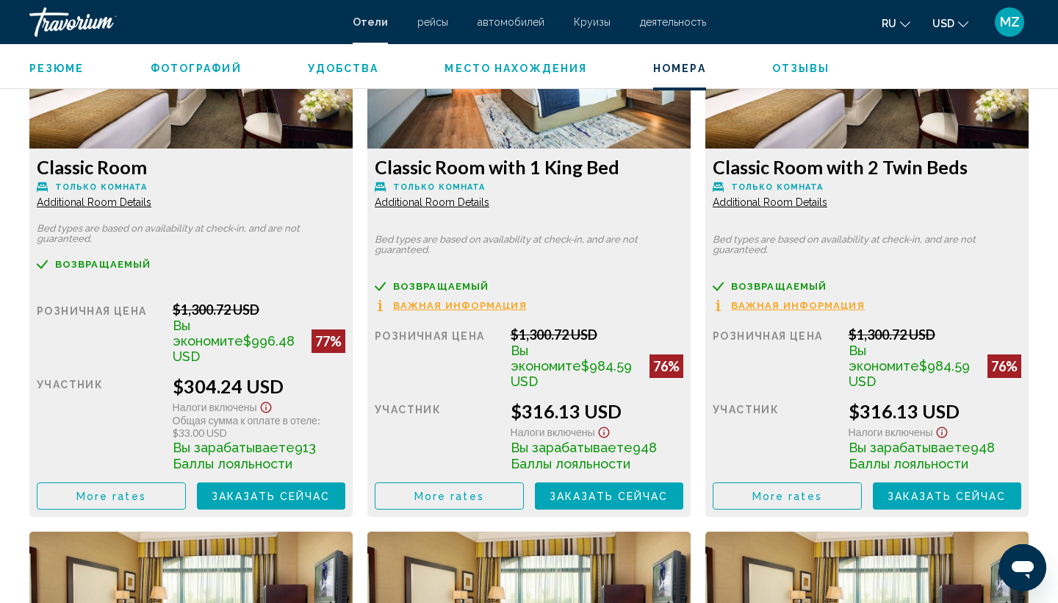
click at [319, 493] on button "Заказать сейчас Больше недоступно" at bounding box center [271, 495] width 149 height 27
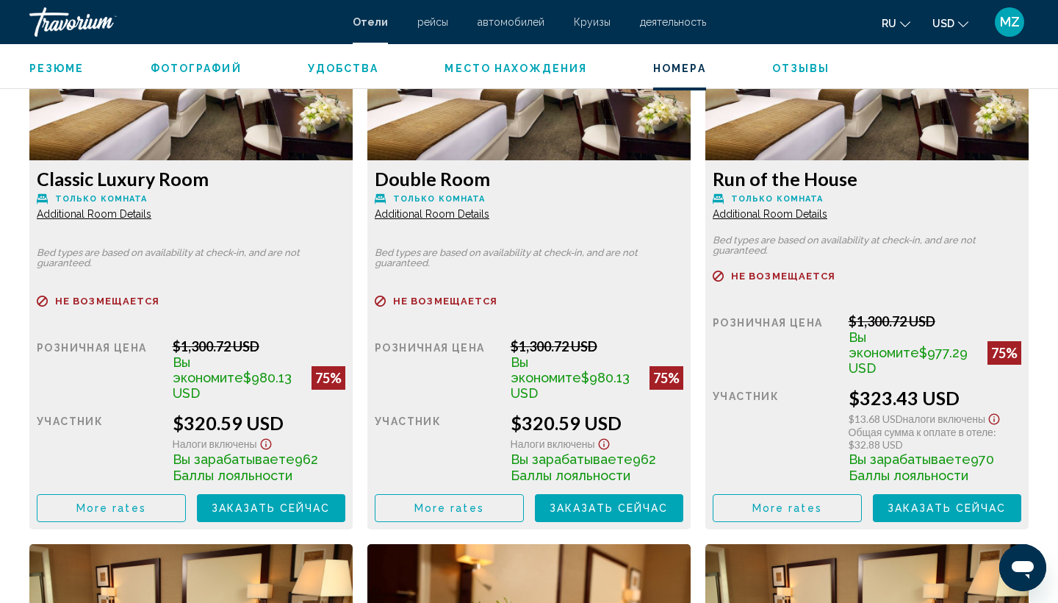
scroll to position [2670, 0]
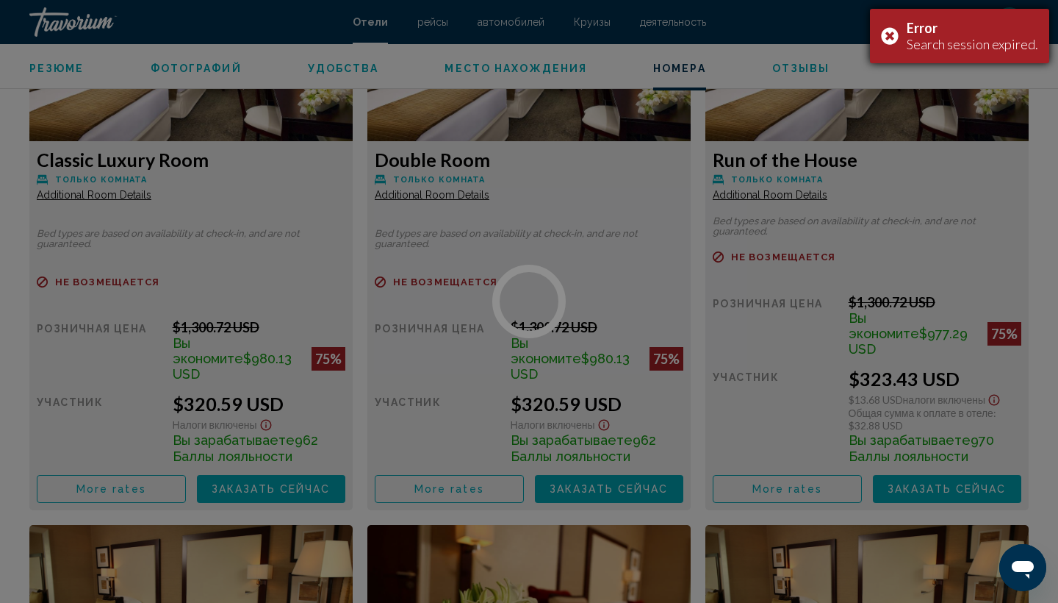
click at [888, 36] on div "Error Search session expired." at bounding box center [959, 36] width 179 height 54
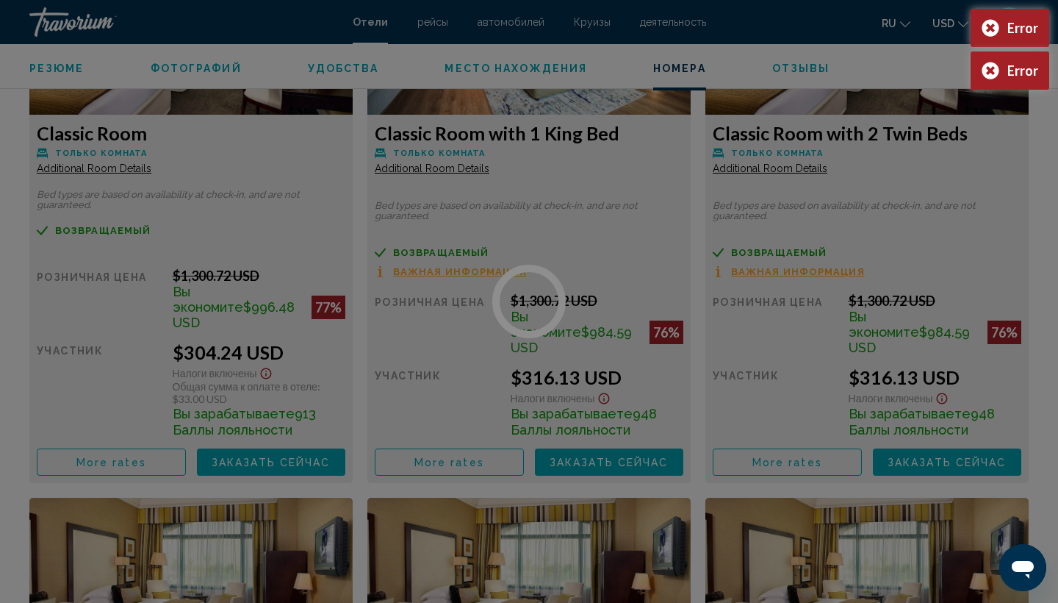
scroll to position [2130, 0]
